Goal: Task Accomplishment & Management: Manage account settings

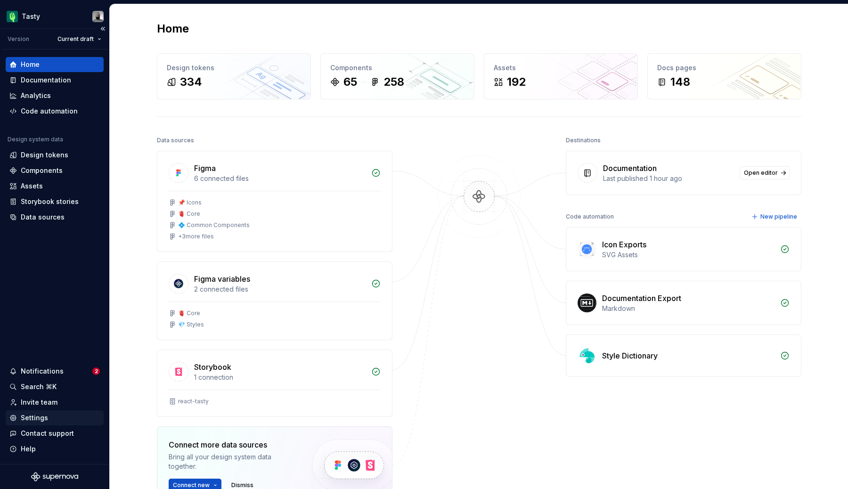
click at [45, 422] on div "Settings" at bounding box center [34, 417] width 27 height 9
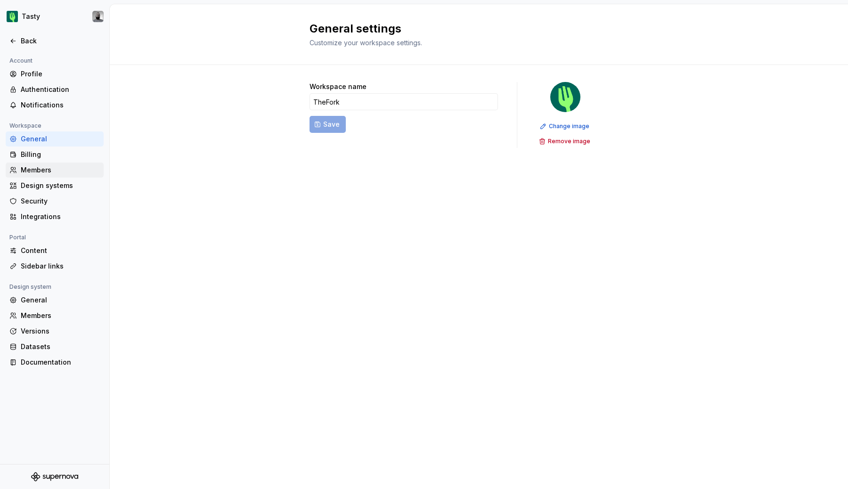
click at [33, 172] on div "Members" at bounding box center [60, 169] width 79 height 9
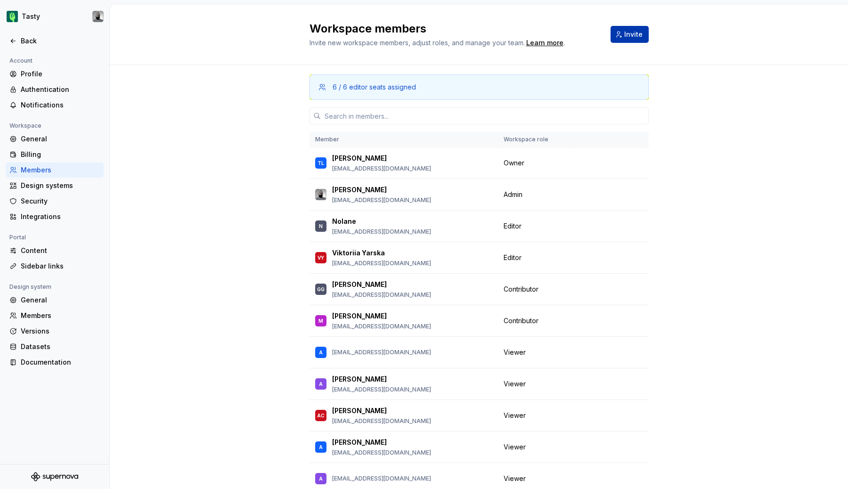
click at [636, 32] on span "Invite" at bounding box center [633, 34] width 18 height 9
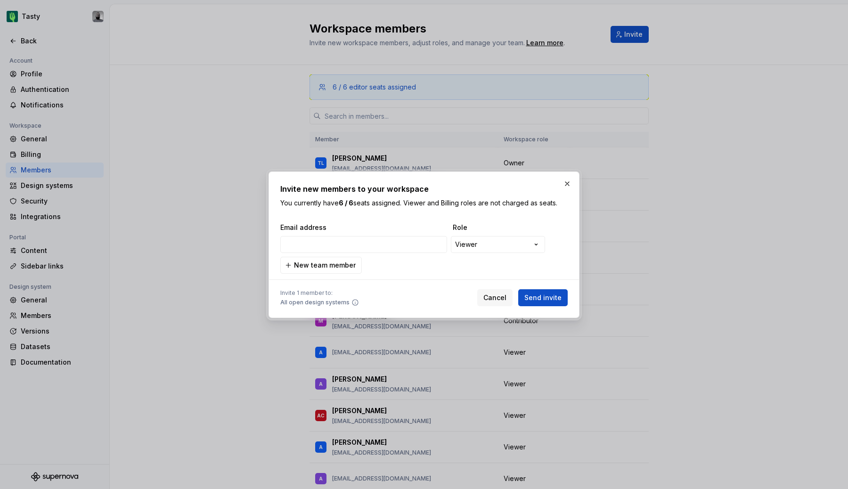
type input "[EMAIL_ADDRESS][DOMAIN_NAME]"
click at [543, 297] on span "Send invite" at bounding box center [542, 297] width 37 height 9
